Goal: Information Seeking & Learning: Learn about a topic

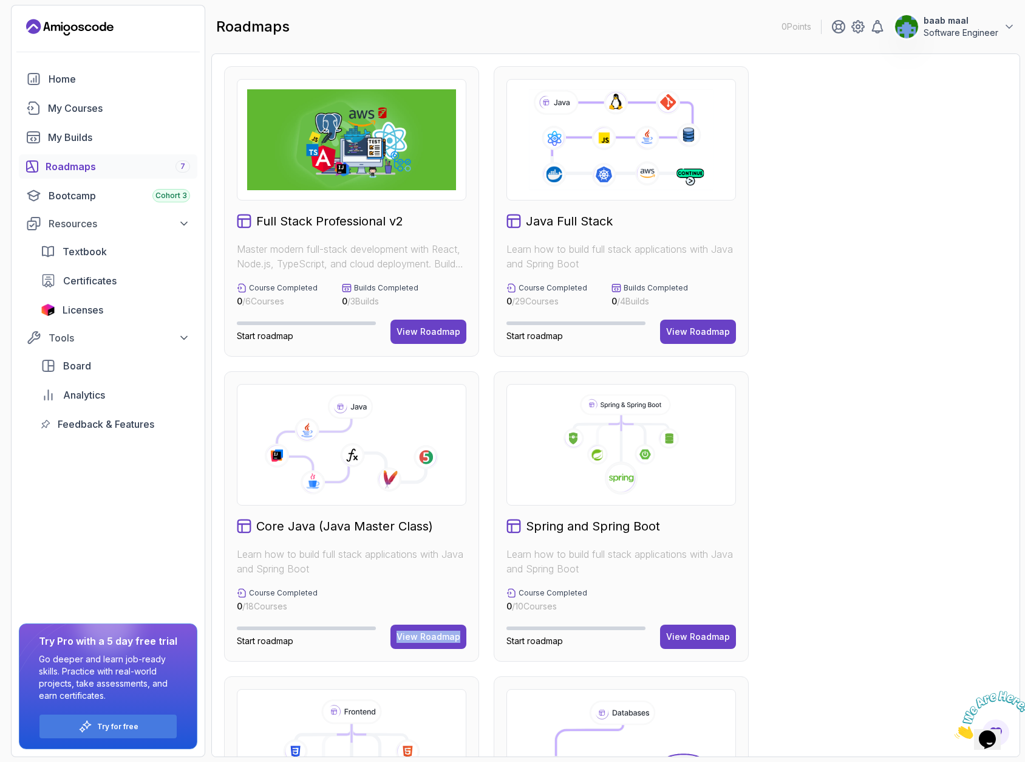
scroll to position [73, 0]
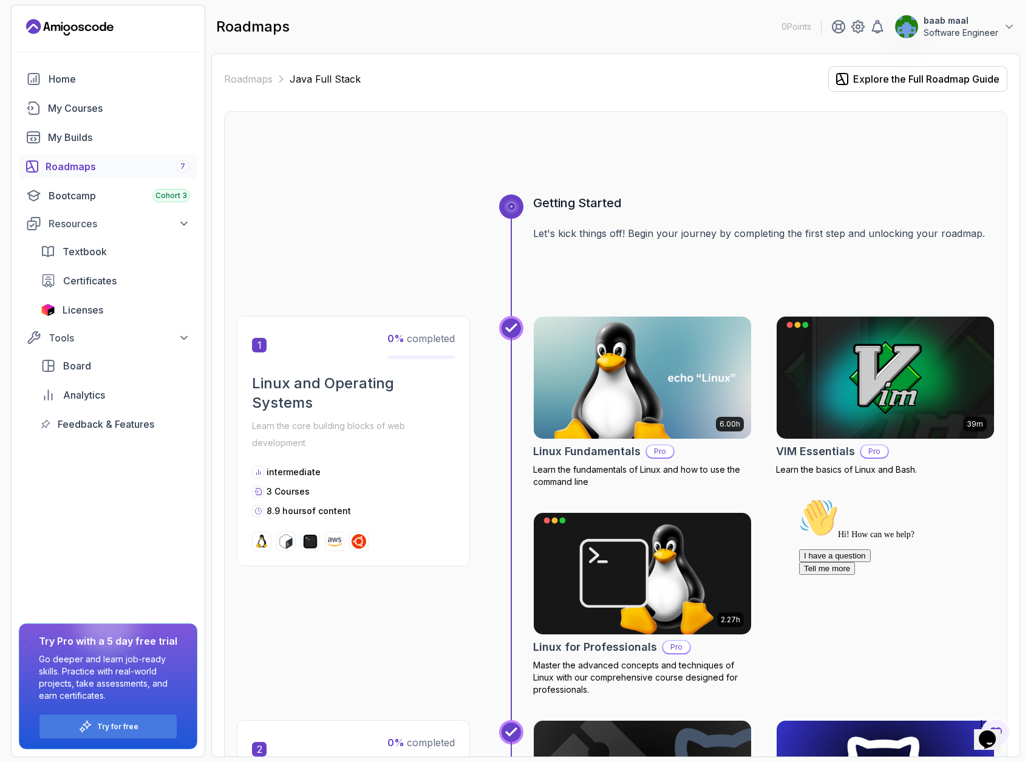
scroll to position [19, 0]
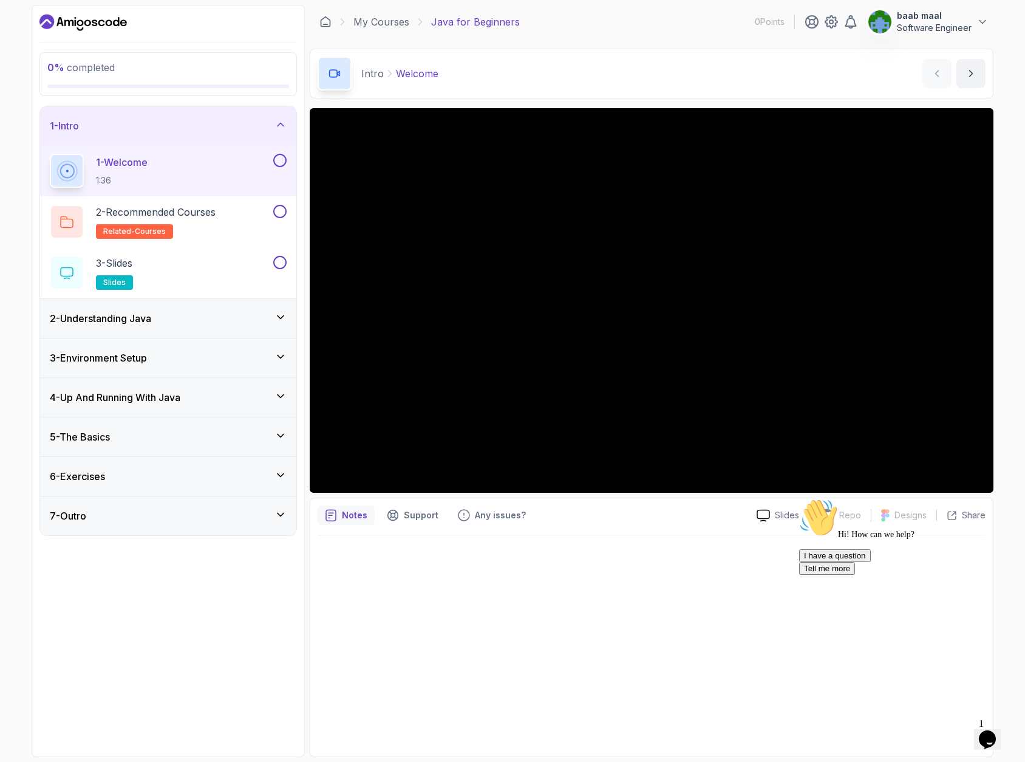
click at [276, 315] on icon at bounding box center [280, 317] width 12 height 12
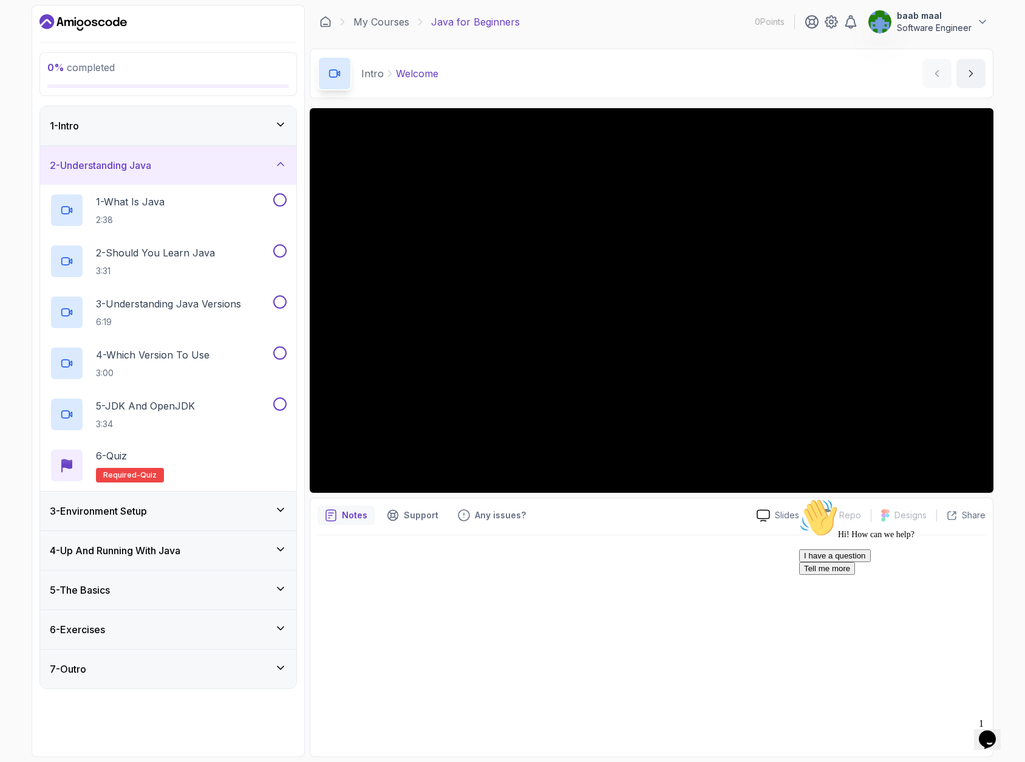
click at [281, 514] on icon at bounding box center [280, 509] width 12 height 12
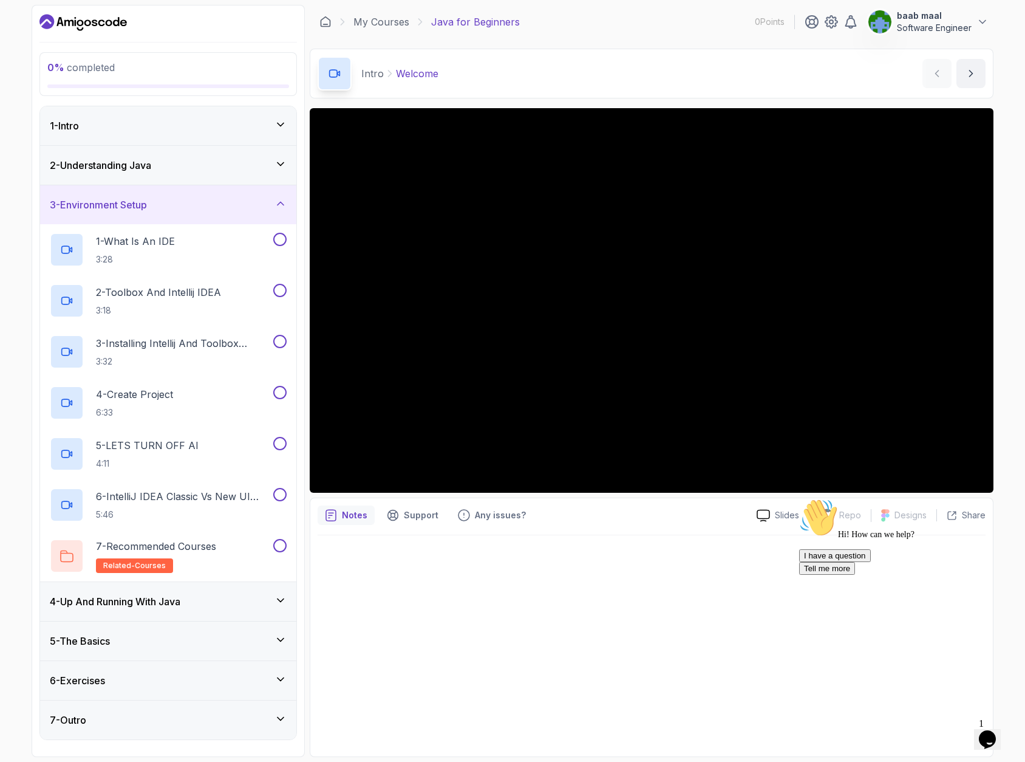
click at [282, 200] on icon at bounding box center [280, 203] width 12 height 12
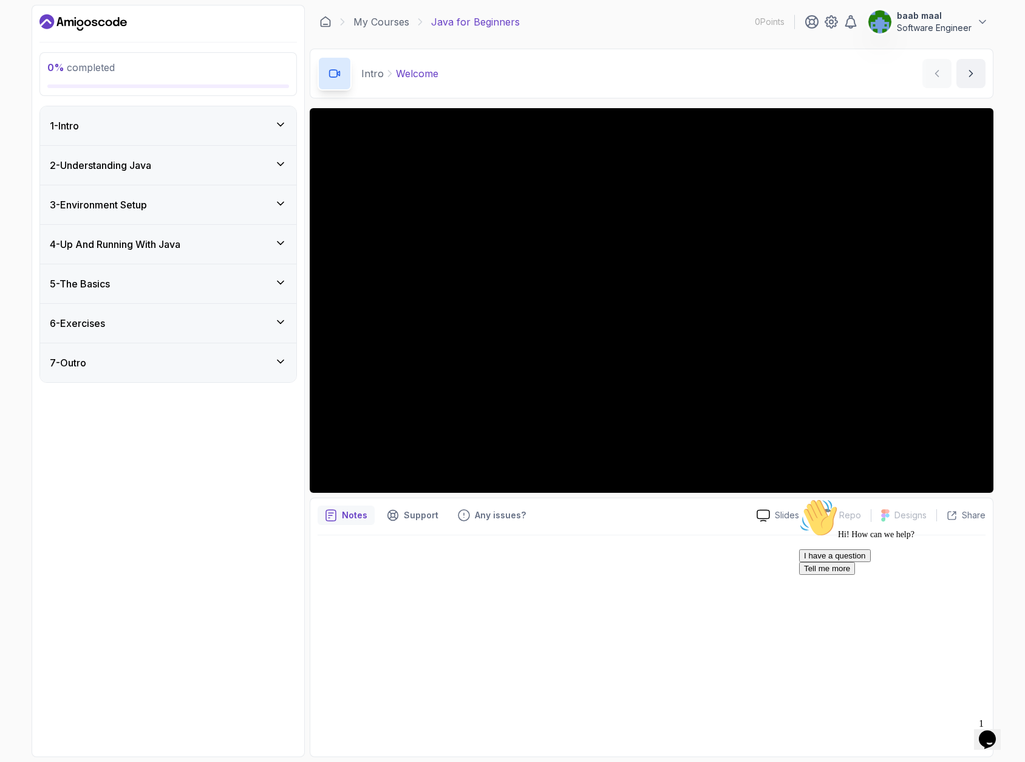
click at [276, 277] on icon at bounding box center [280, 282] width 12 height 12
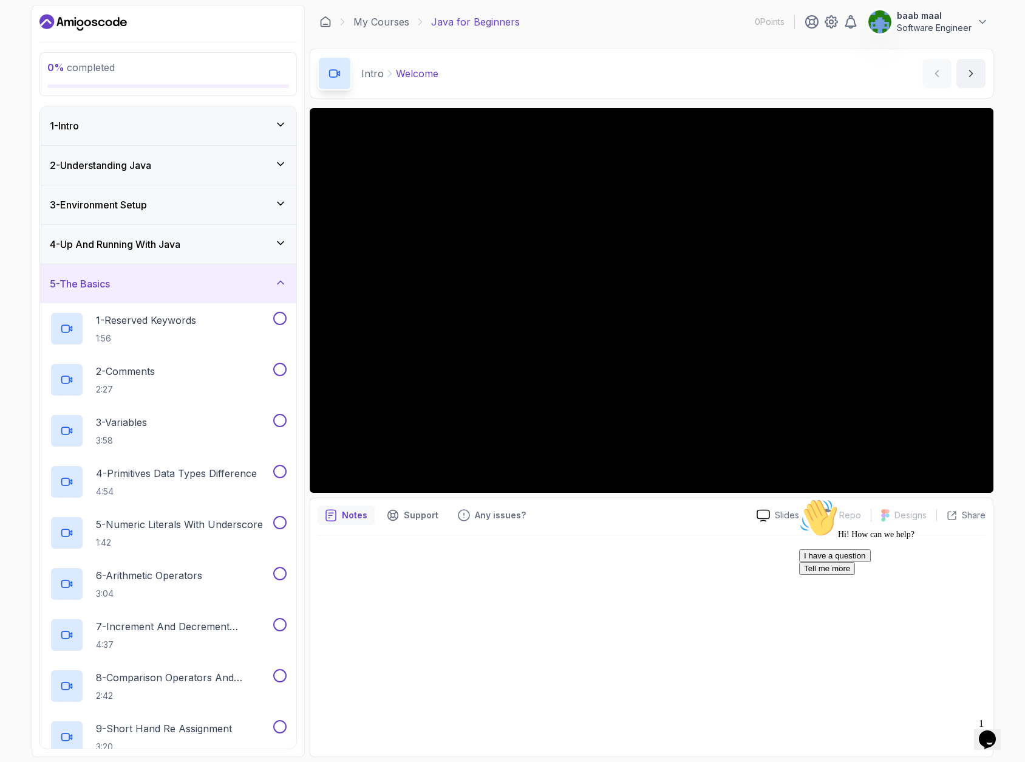
click at [276, 281] on icon at bounding box center [280, 282] width 12 height 12
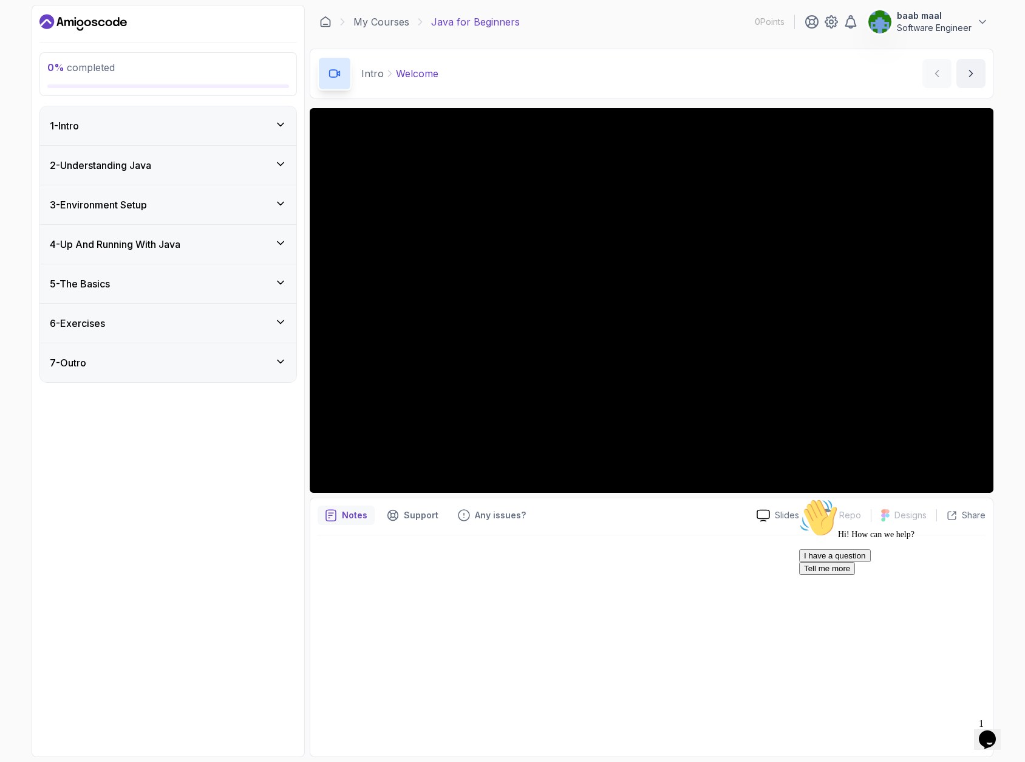
click at [799, 498] on icon "Chat attention grabber" at bounding box center [799, 498] width 0 height 0
click at [955, 730] on icon "Close" at bounding box center [955, 735] width 0 height 10
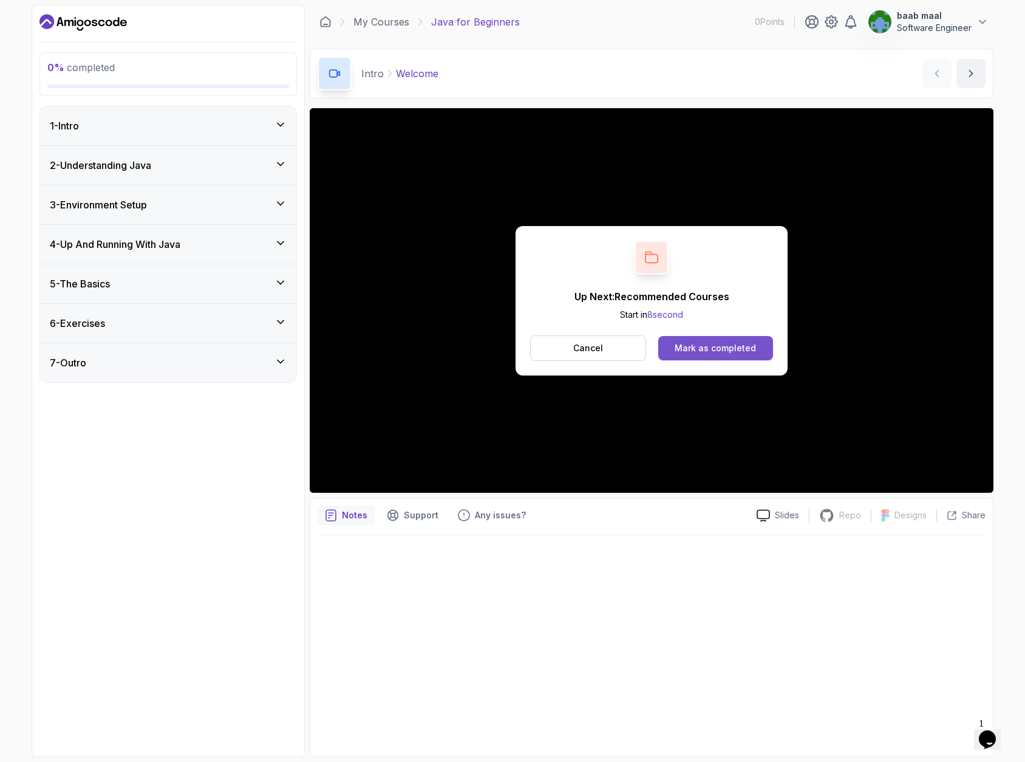
click at [731, 349] on div "Mark as completed" at bounding box center [715, 348] width 81 height 12
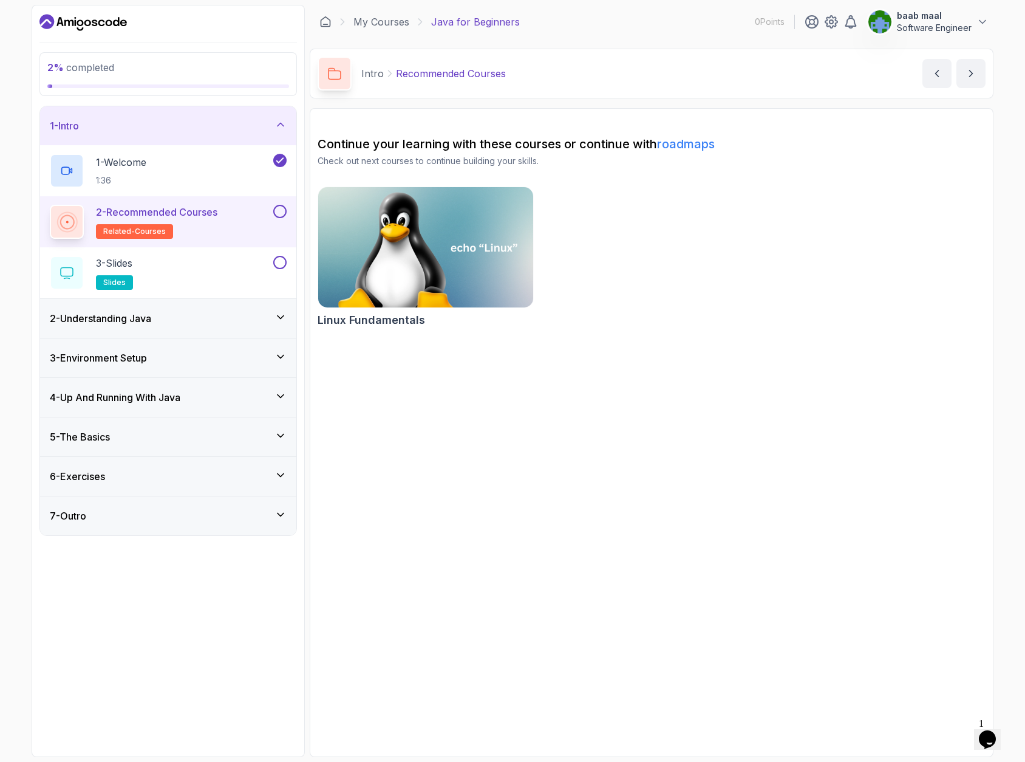
click at [691, 146] on link "roadmaps" at bounding box center [686, 144] width 58 height 15
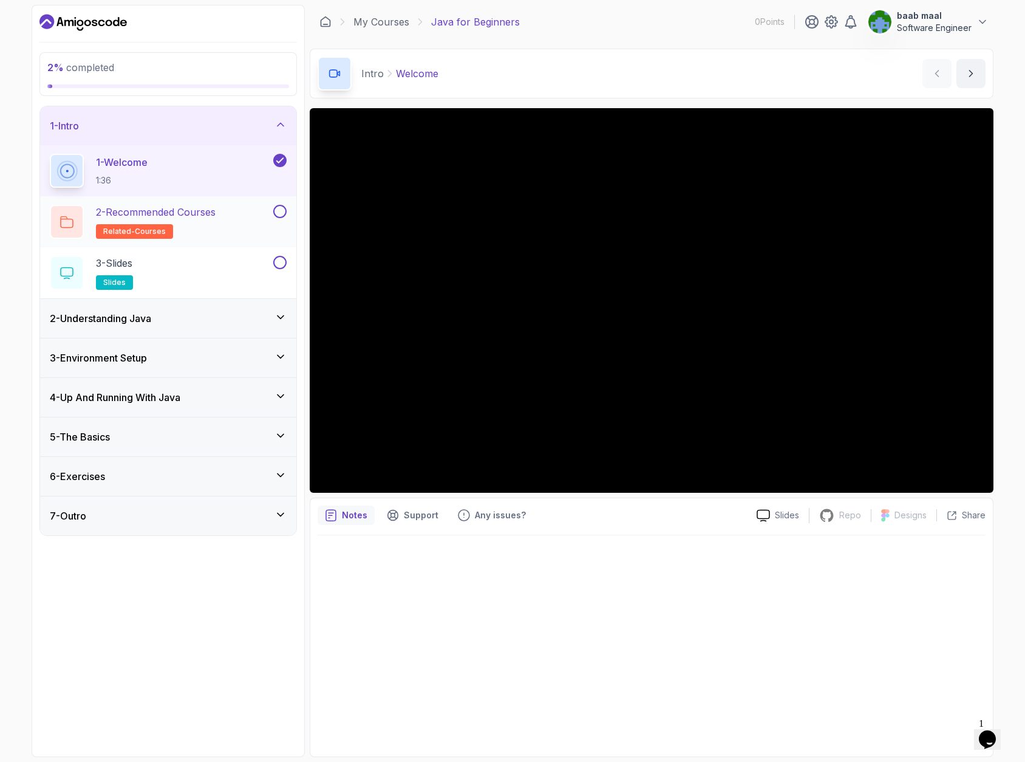
click at [281, 213] on button at bounding box center [279, 211] width 13 height 13
click at [212, 268] on div "3 - Slides slides" at bounding box center [160, 273] width 221 height 34
